Goal: Task Accomplishment & Management: Use online tool/utility

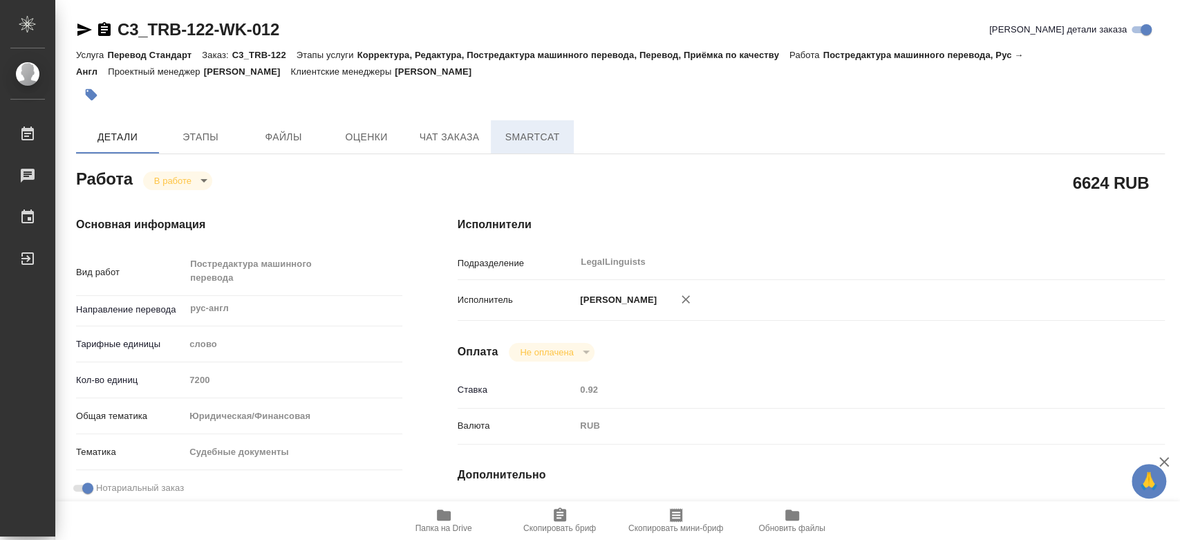
click at [545, 130] on span "SmartCat" at bounding box center [532, 137] width 66 height 17
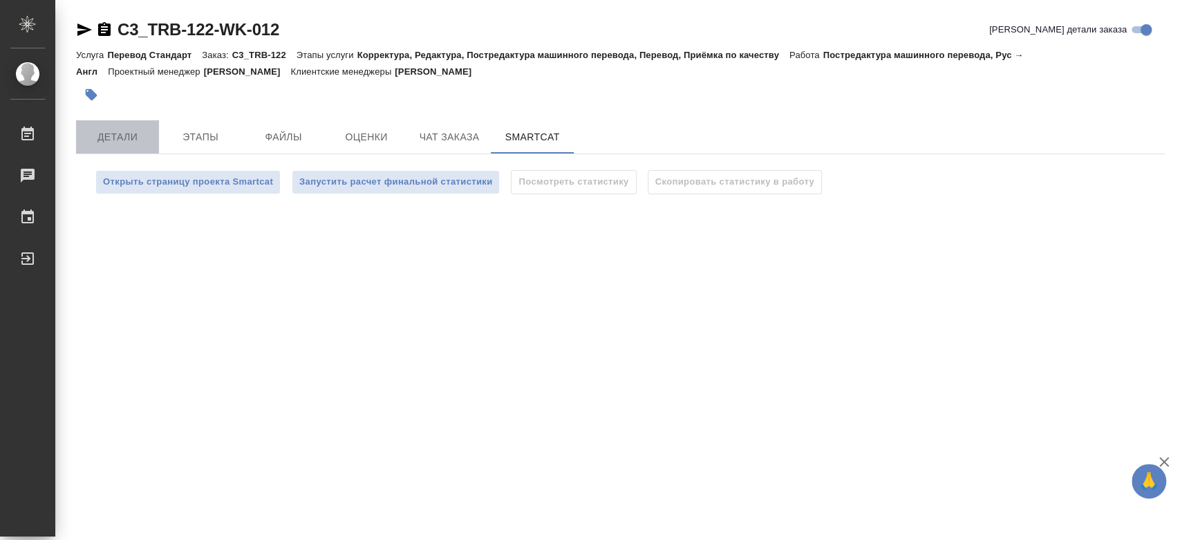
click at [123, 148] on button "Детали" at bounding box center [117, 136] width 83 height 33
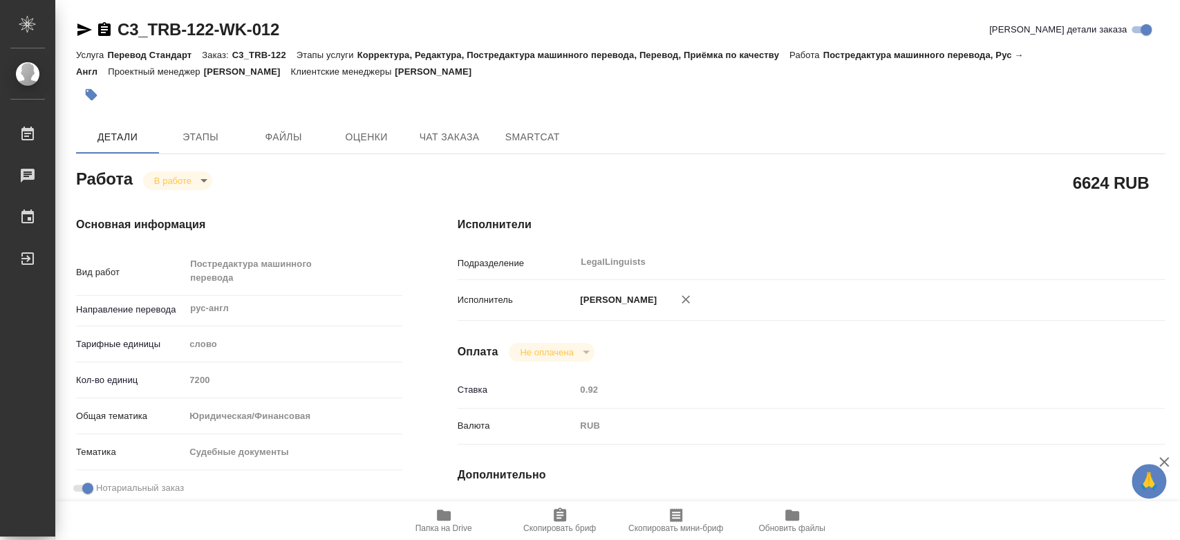
type textarea "x"
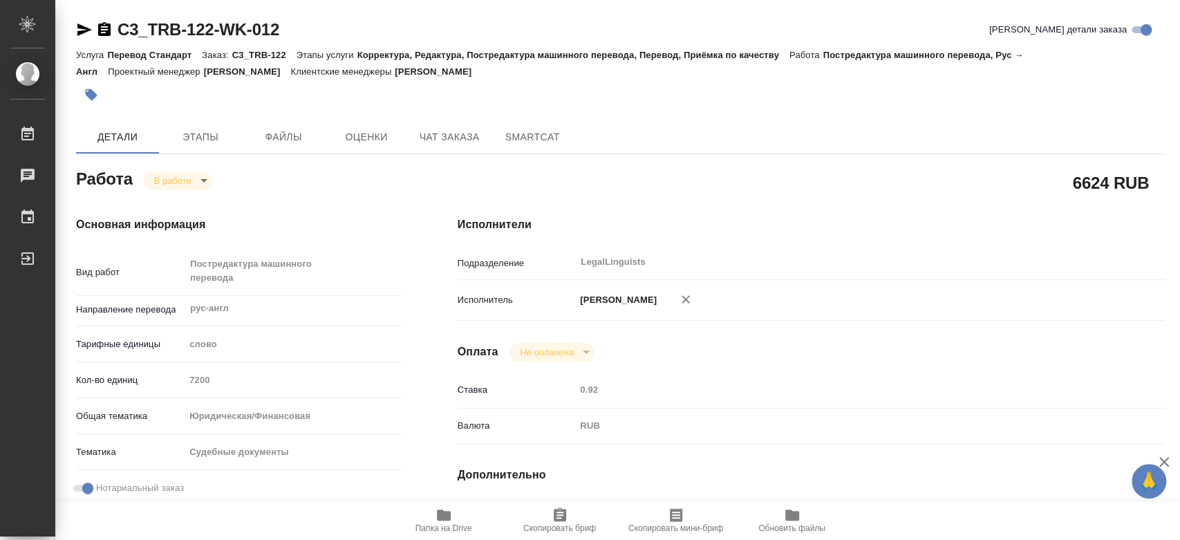
type textarea "x"
